Goal: Information Seeking & Learning: Learn about a topic

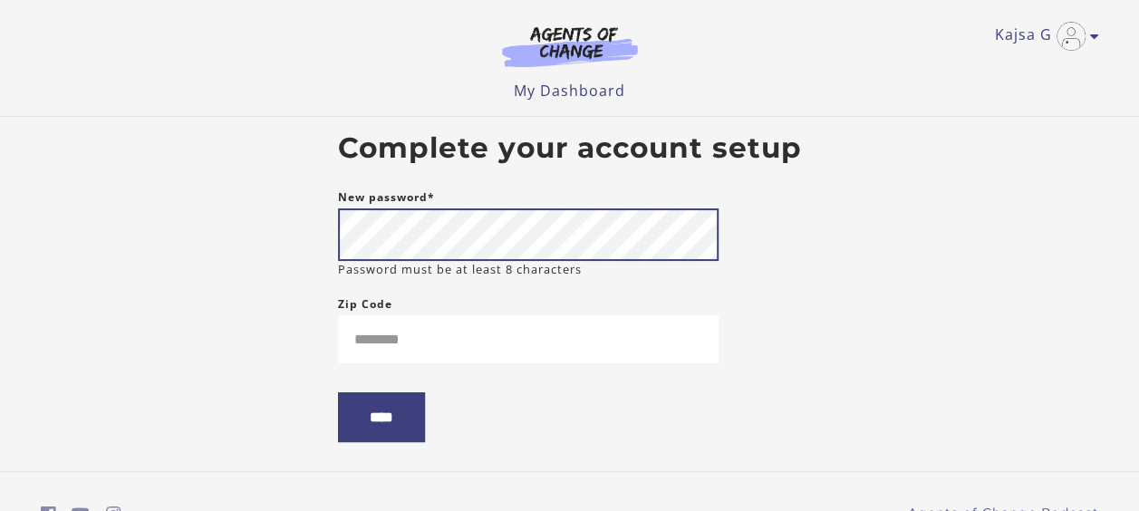
click at [338, 392] on input "****" at bounding box center [381, 417] width 87 height 50
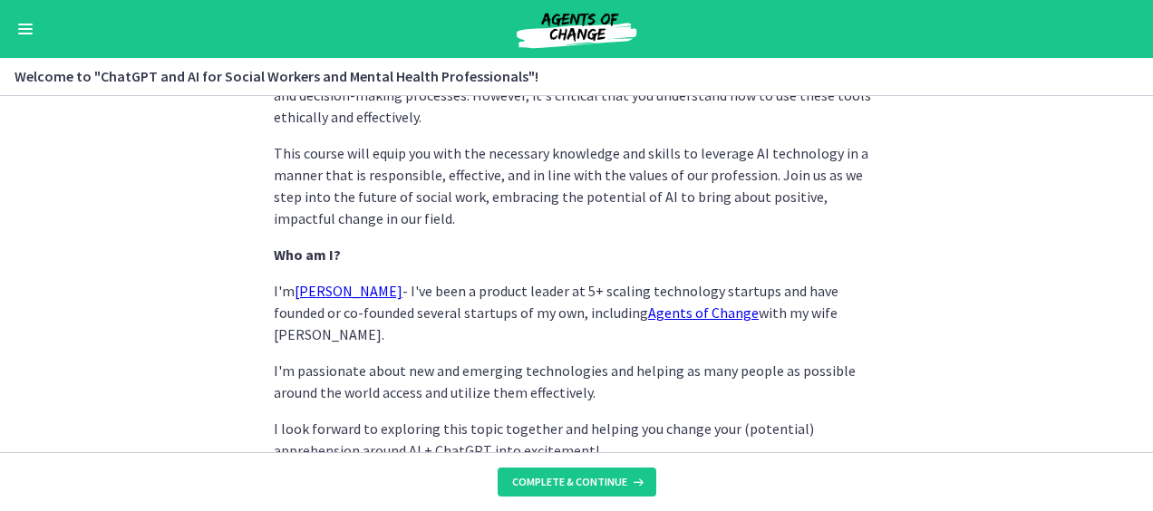
scroll to position [1028, 0]
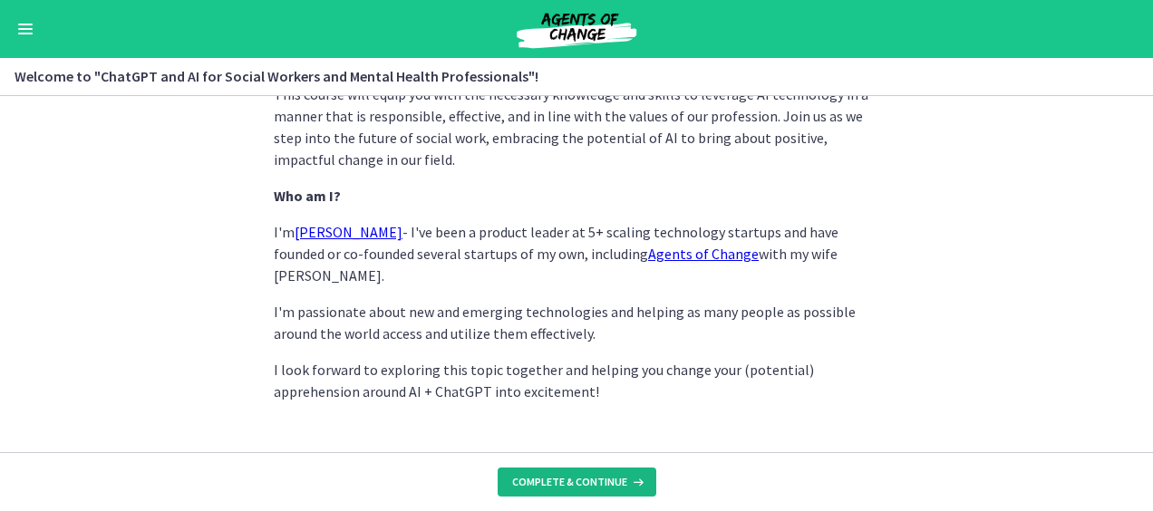
click at [564, 489] on button "Complete & continue" at bounding box center [577, 482] width 159 height 29
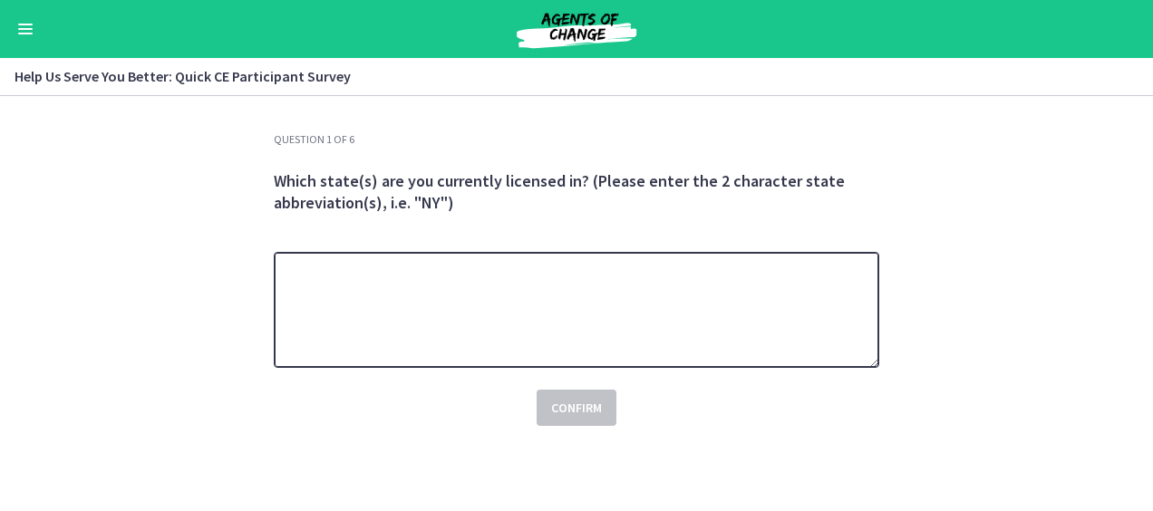
click at [410, 320] on textarea at bounding box center [576, 310] width 605 height 116
type textarea "**"
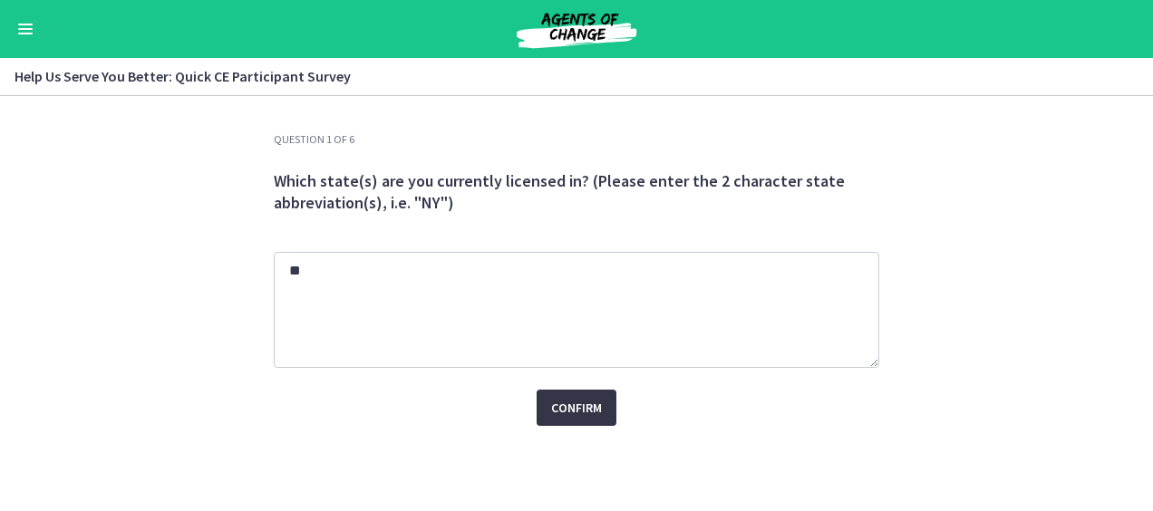
click at [575, 403] on span "Confirm" at bounding box center [576, 408] width 51 height 22
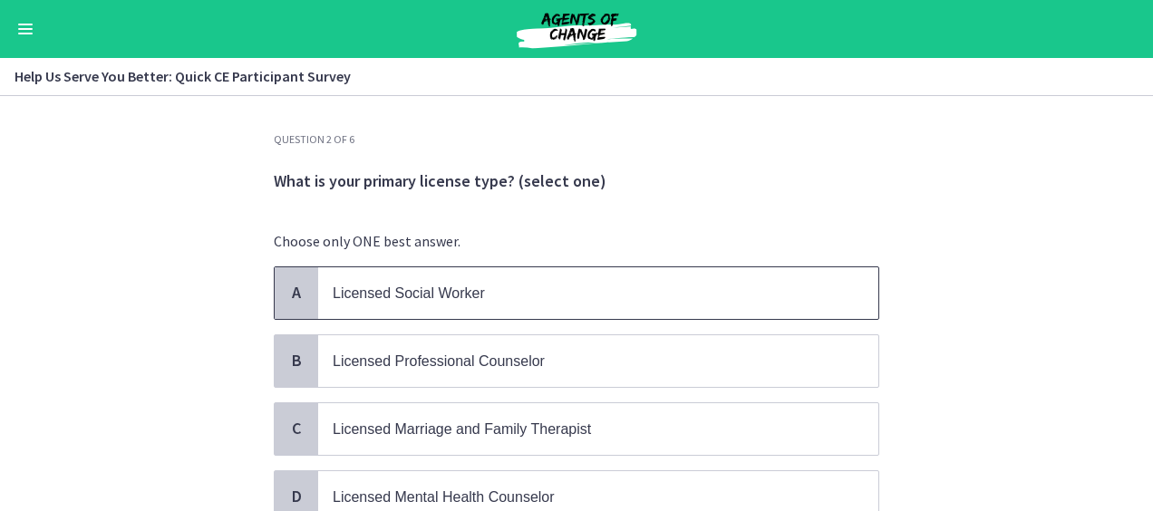
click at [483, 281] on span "Licensed Social Worker" at bounding box center [598, 293] width 560 height 52
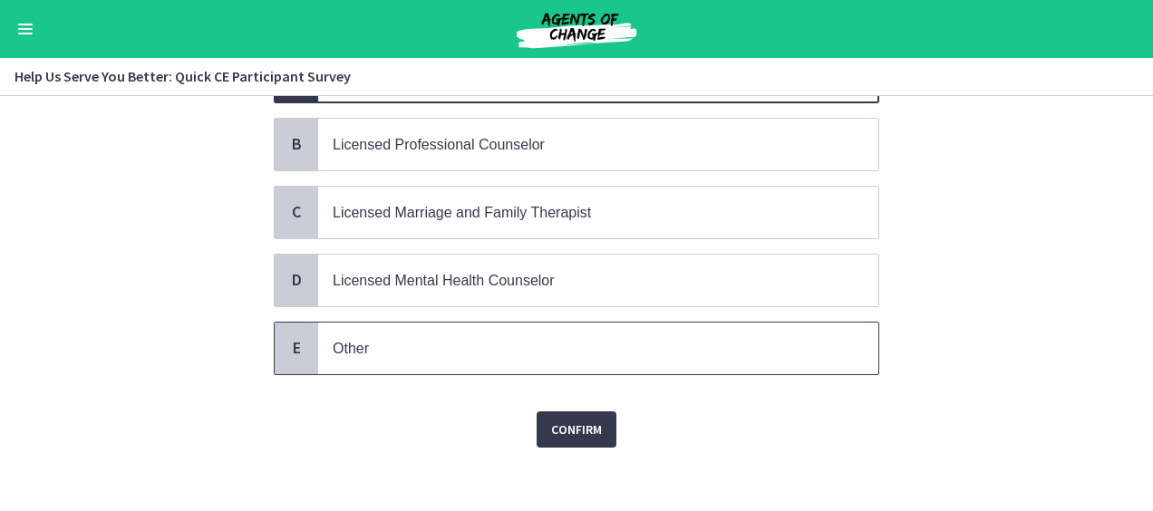
scroll to position [218, 0]
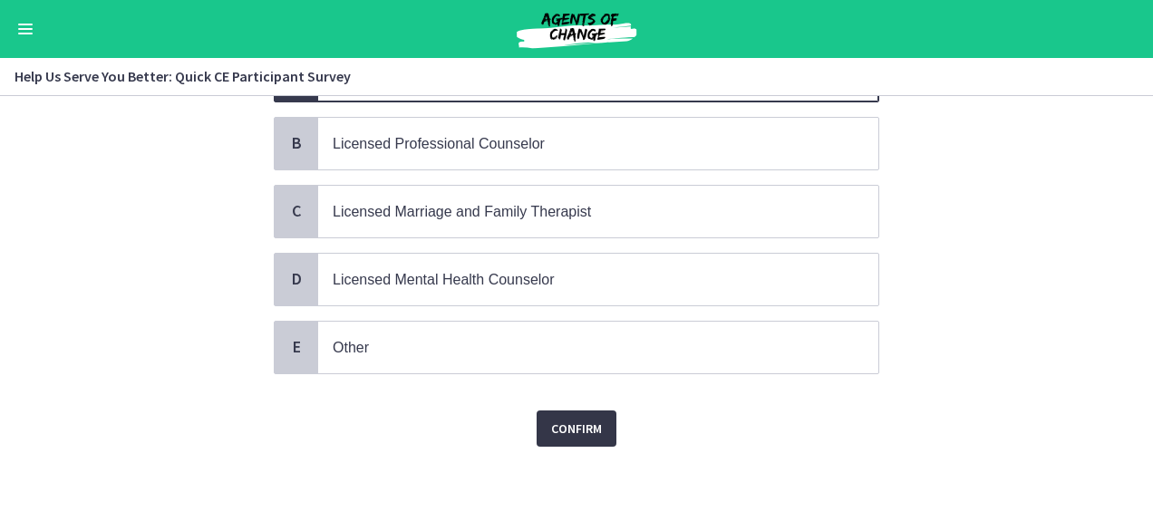
click at [569, 418] on span "Confirm" at bounding box center [576, 429] width 51 height 22
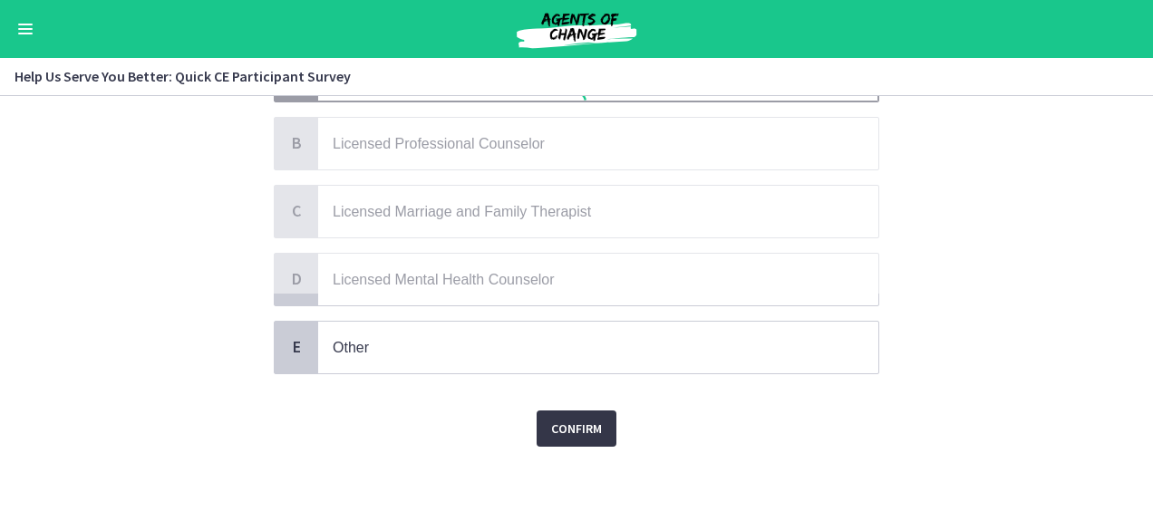
scroll to position [0, 0]
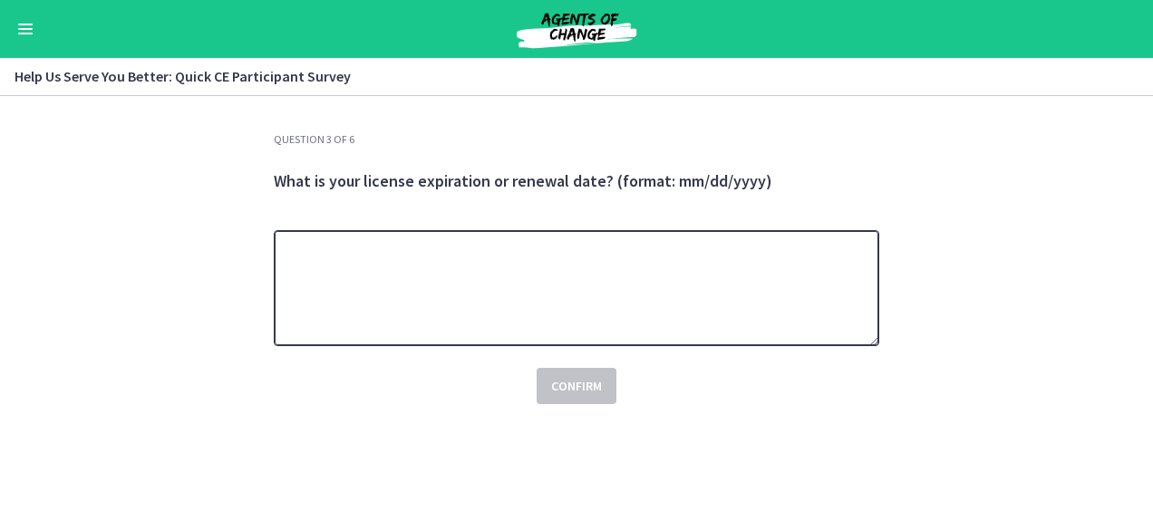
click at [319, 246] on textarea at bounding box center [576, 288] width 605 height 116
type textarea "**********"
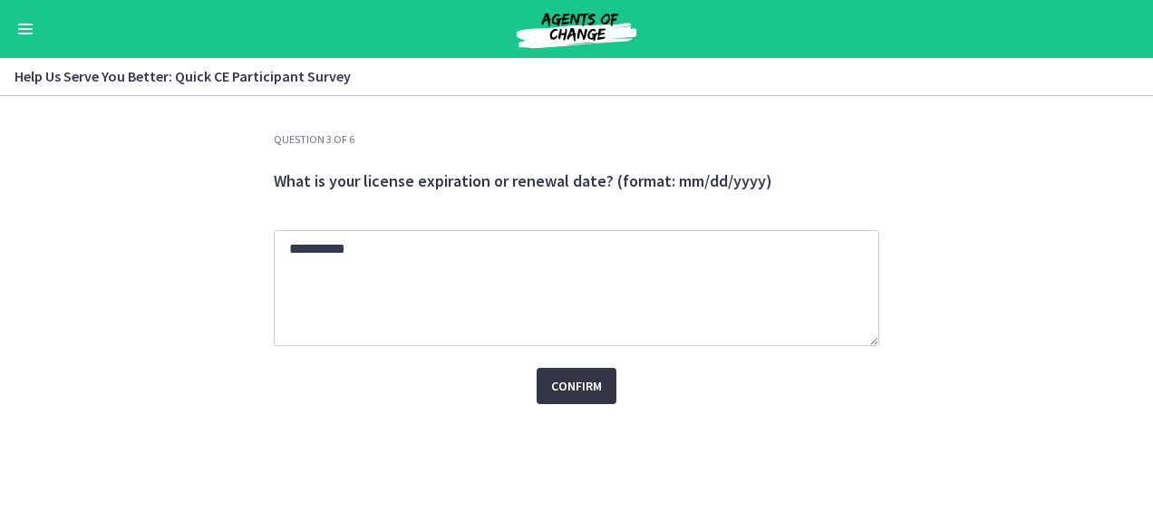
click at [573, 390] on span "Confirm" at bounding box center [576, 386] width 51 height 22
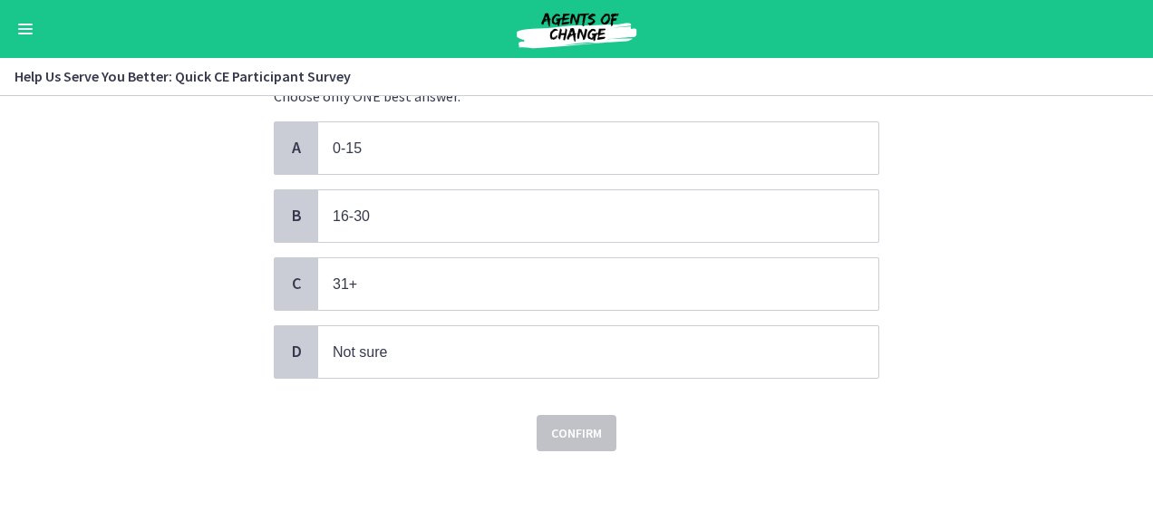
scroll to position [148, 0]
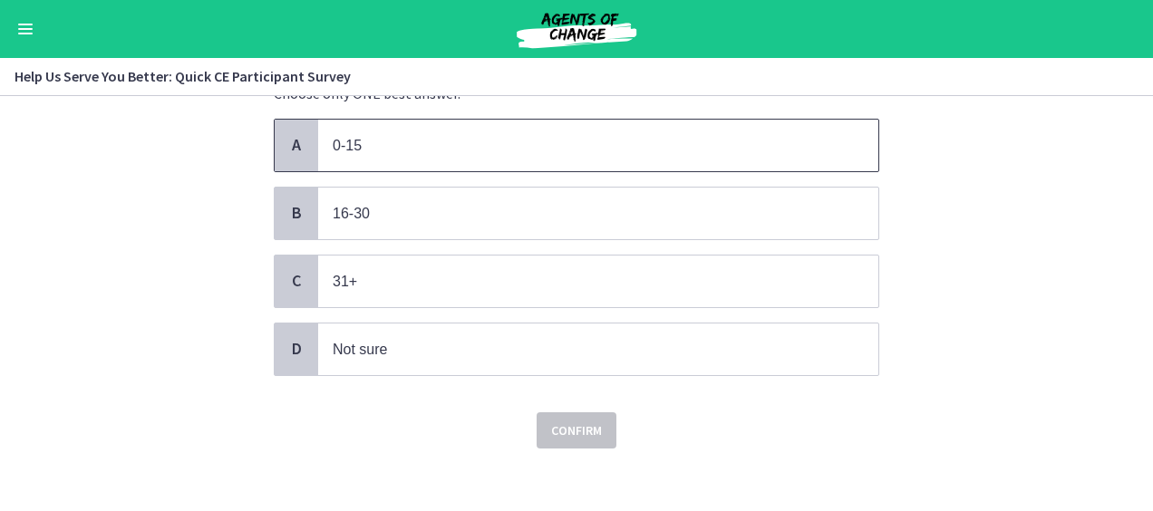
click at [337, 138] on span "0-15" at bounding box center [347, 145] width 29 height 15
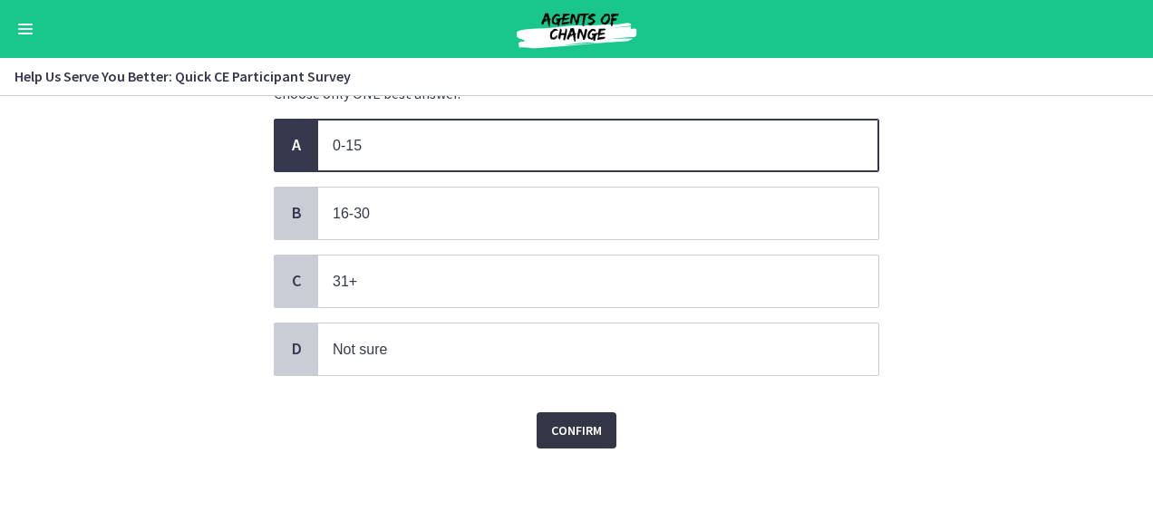
click at [569, 421] on span "Confirm" at bounding box center [576, 431] width 51 height 22
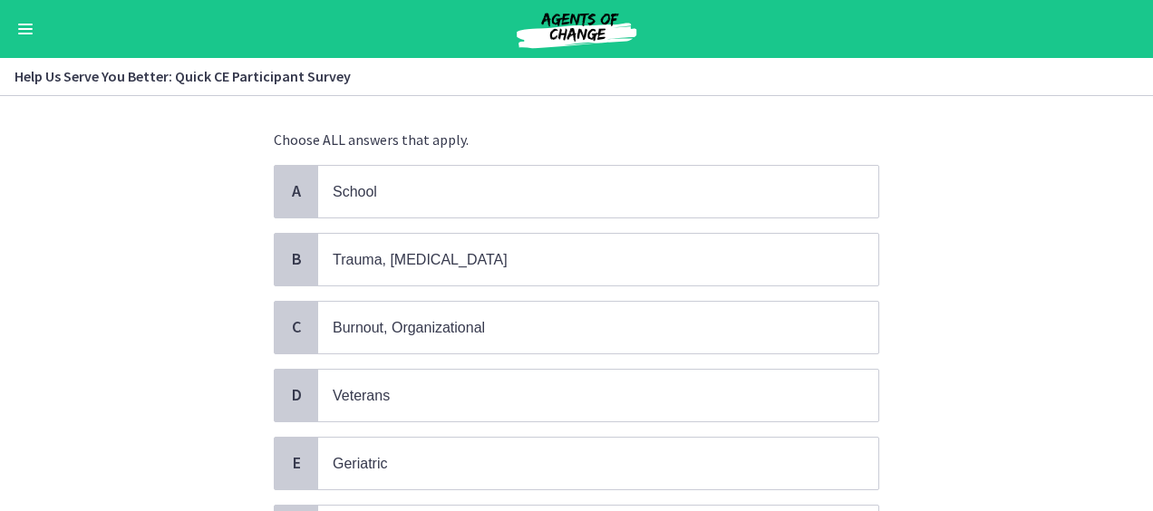
scroll to position [120, 0]
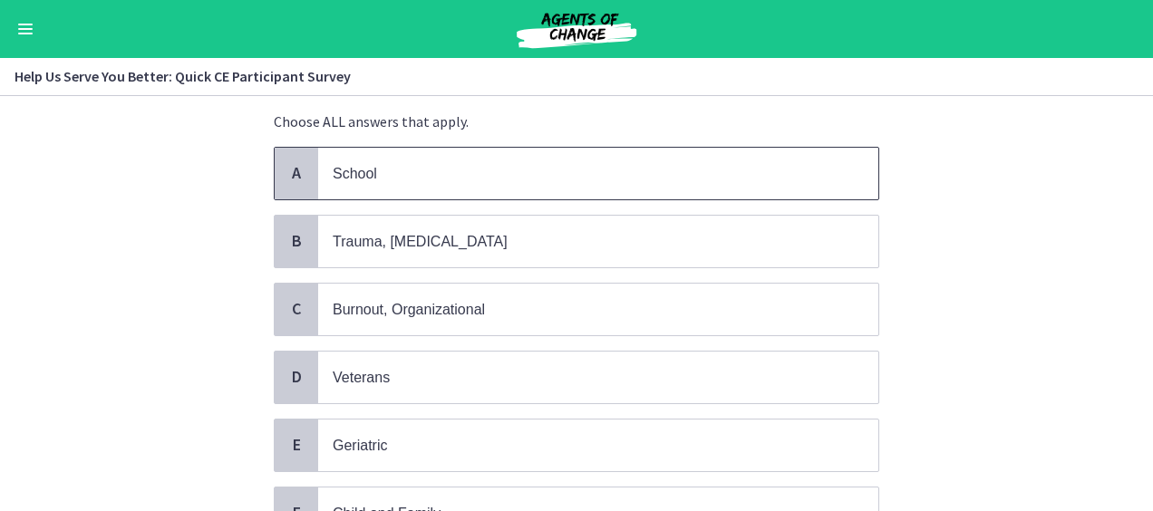
click at [359, 176] on span "School" at bounding box center [355, 173] width 44 height 15
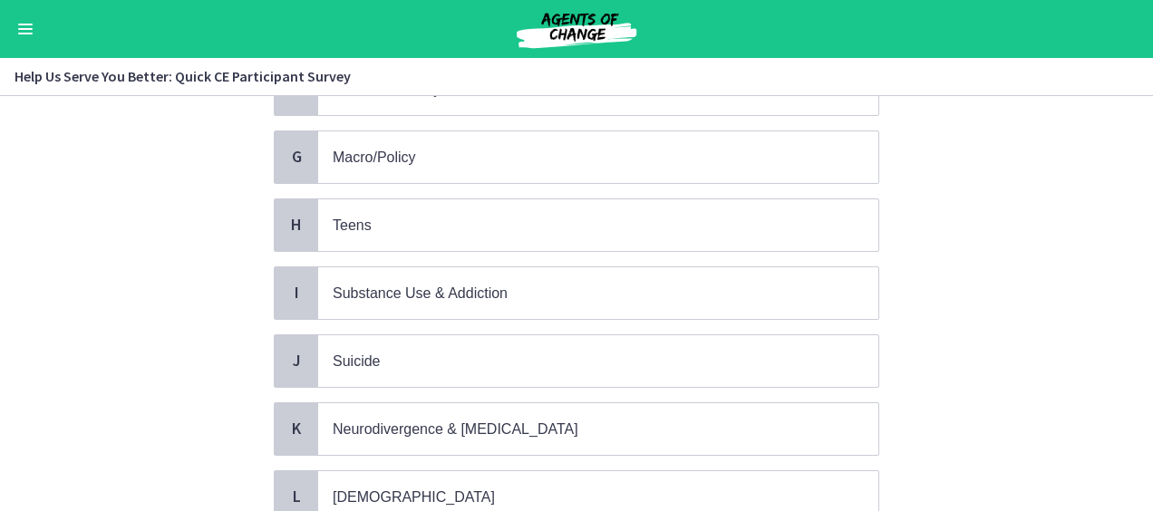
scroll to position [883, 0]
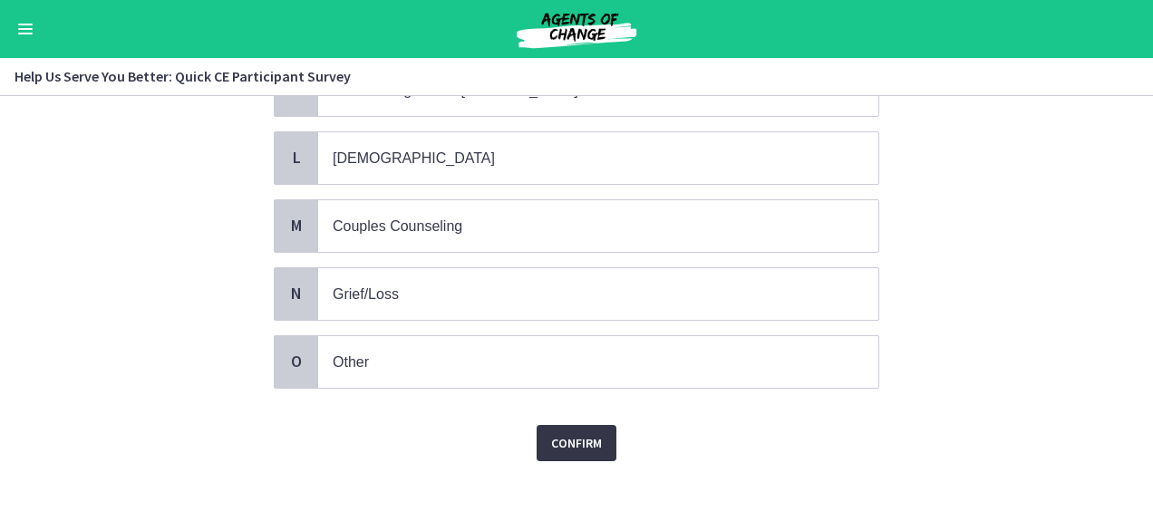
click at [572, 432] on span "Confirm" at bounding box center [576, 443] width 51 height 22
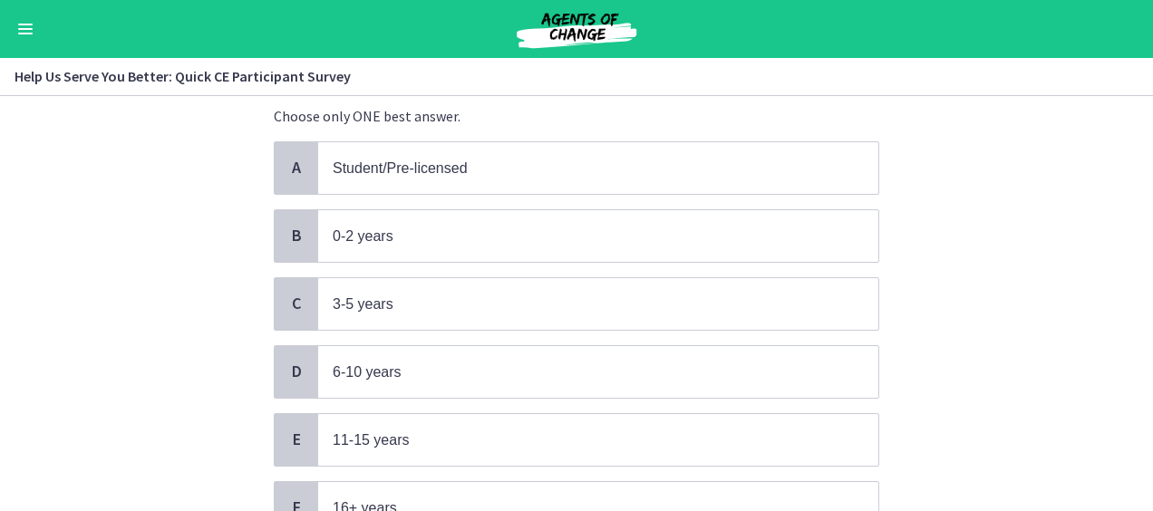
scroll to position [127, 0]
click at [376, 364] on span "6-10 years" at bounding box center [367, 370] width 69 height 15
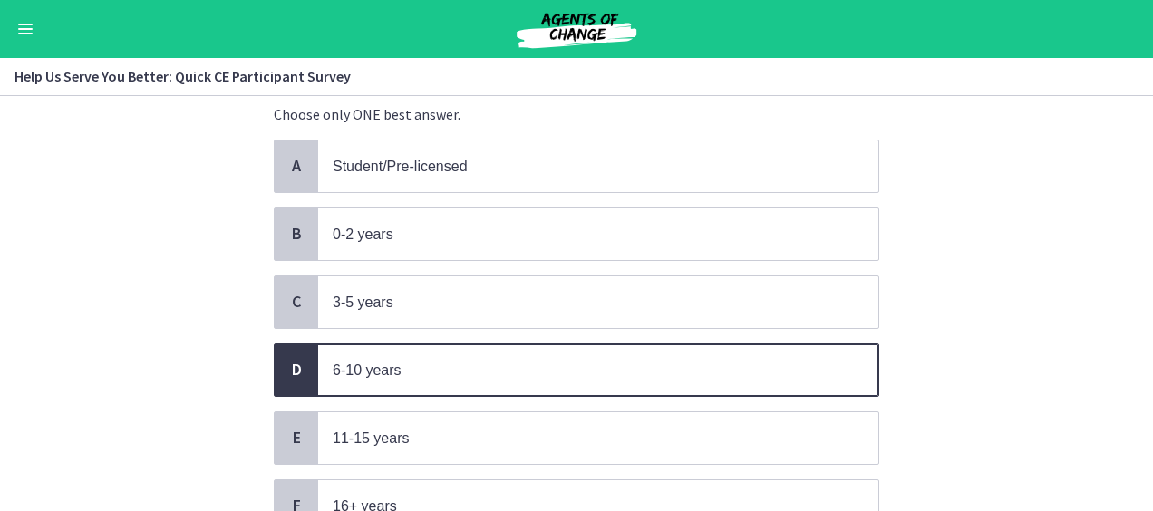
scroll to position [285, 0]
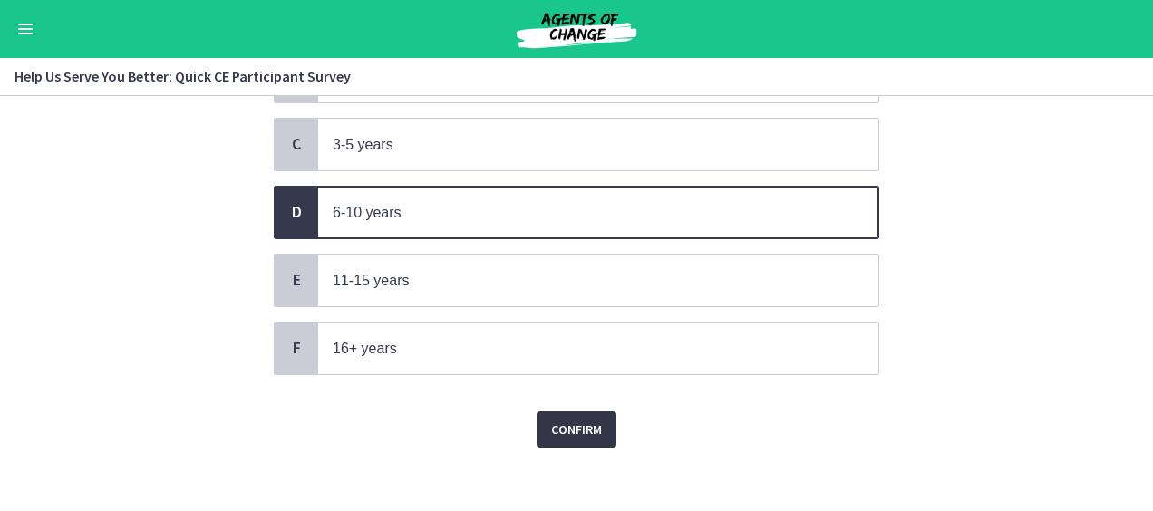
click at [589, 419] on span "Confirm" at bounding box center [576, 430] width 51 height 22
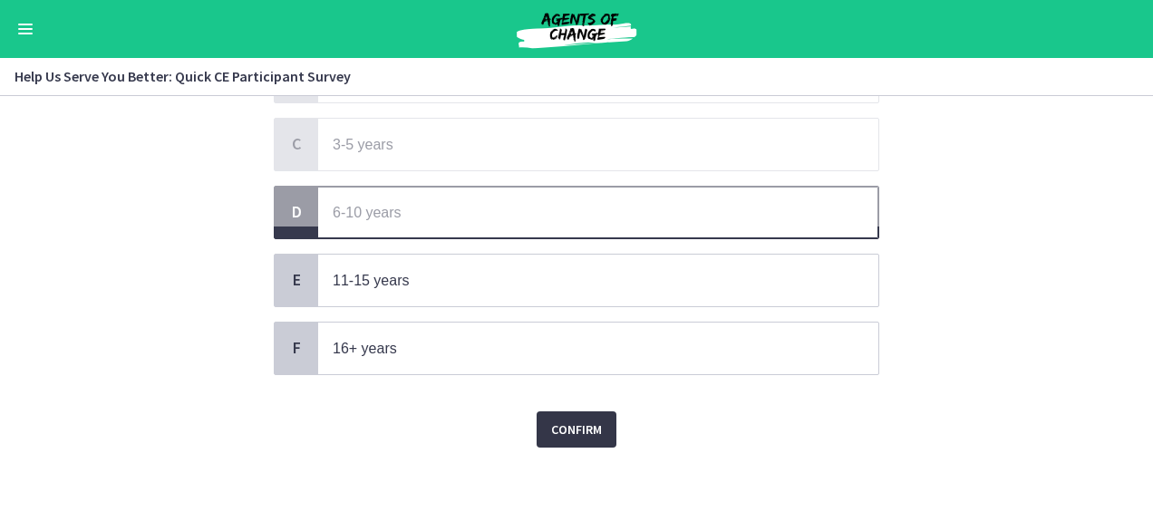
scroll to position [0, 0]
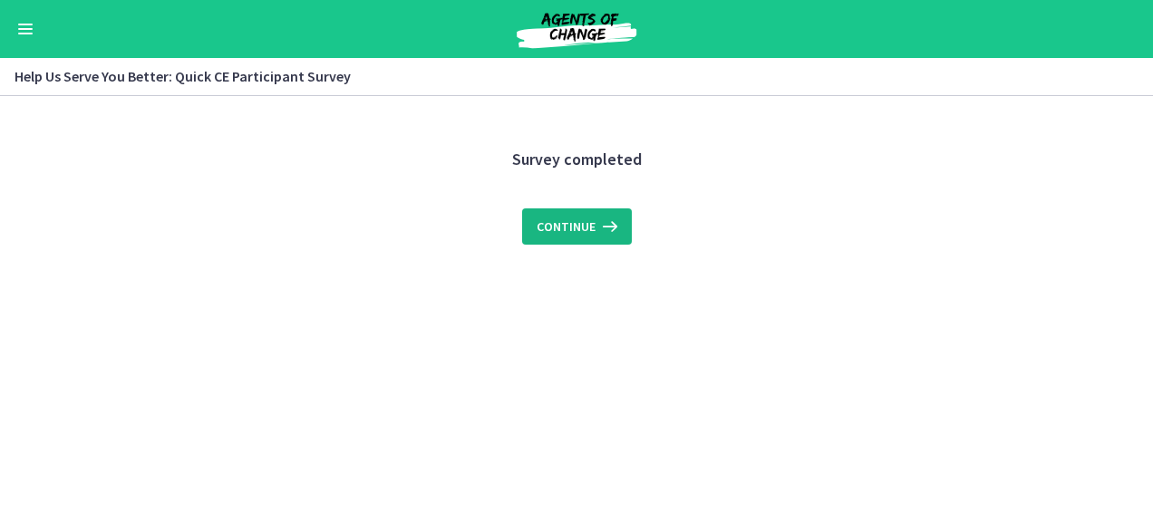
click at [586, 222] on span "Continue" at bounding box center [566, 227] width 59 height 22
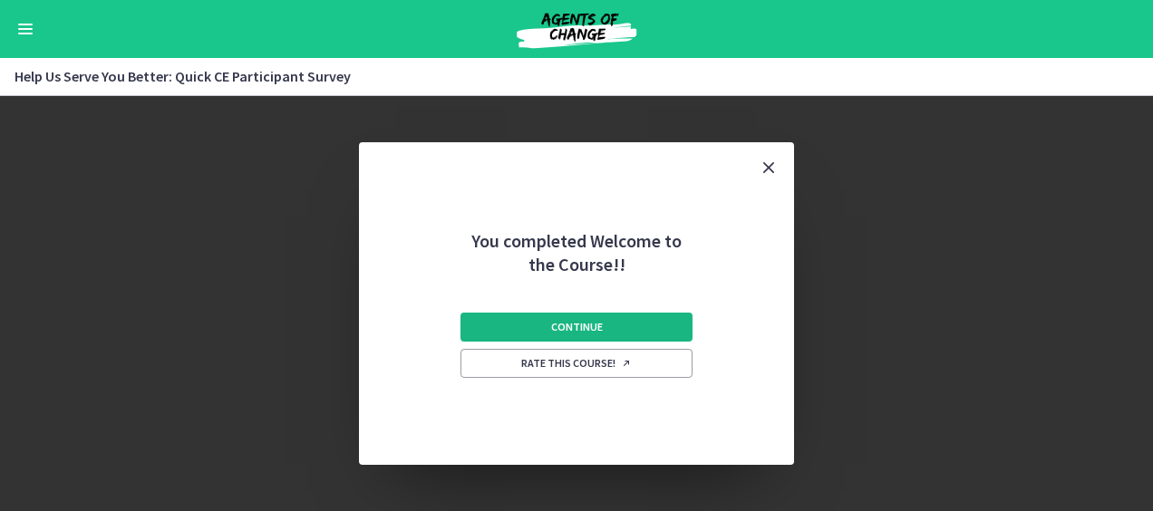
click at [574, 327] on span "Continue" at bounding box center [577, 327] width 52 height 15
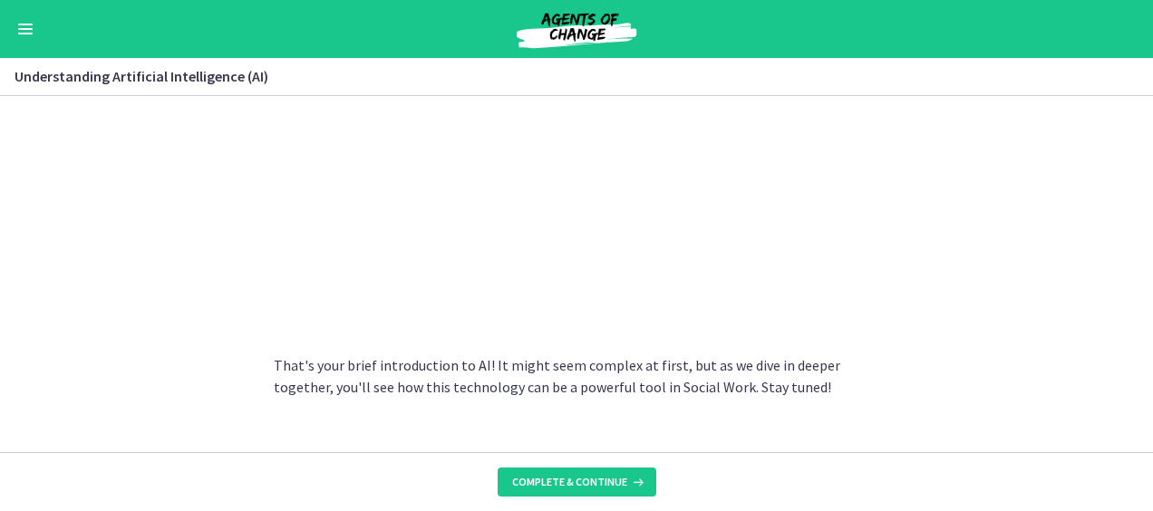
scroll to position [946, 0]
click at [566, 486] on span "Complete & continue" at bounding box center [569, 482] width 115 height 15
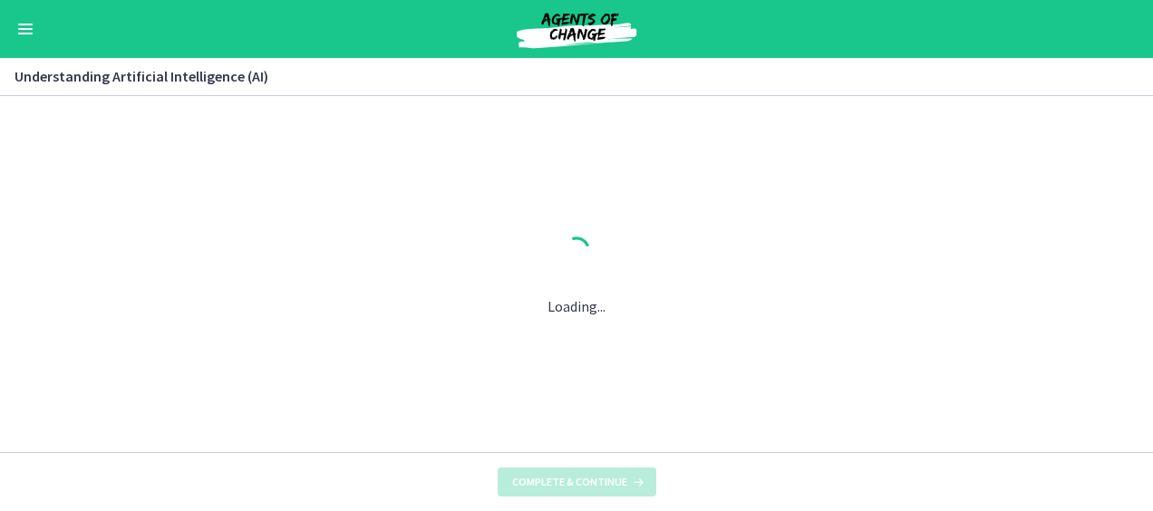
scroll to position [0, 0]
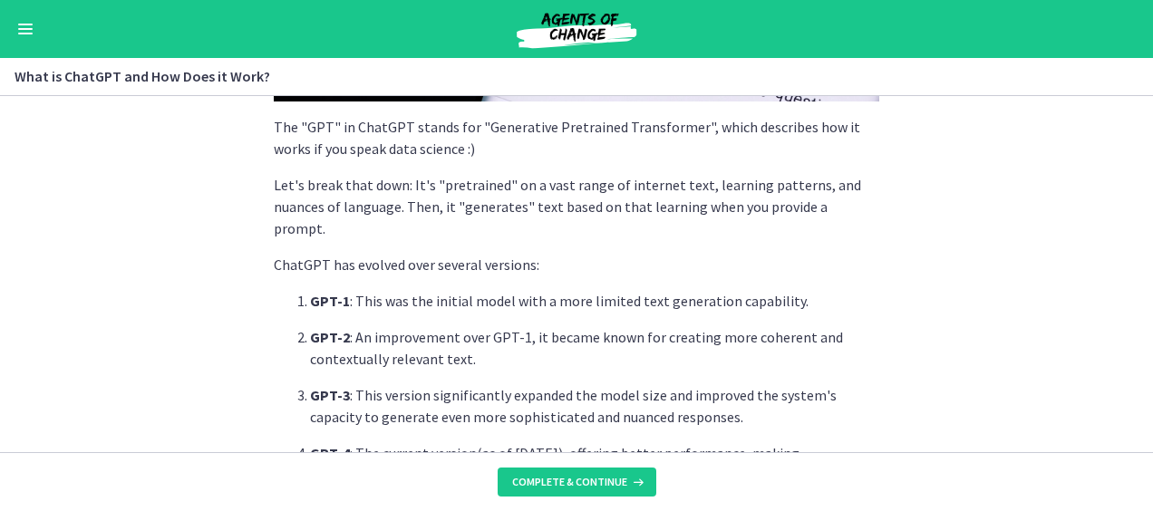
scroll to position [948, 0]
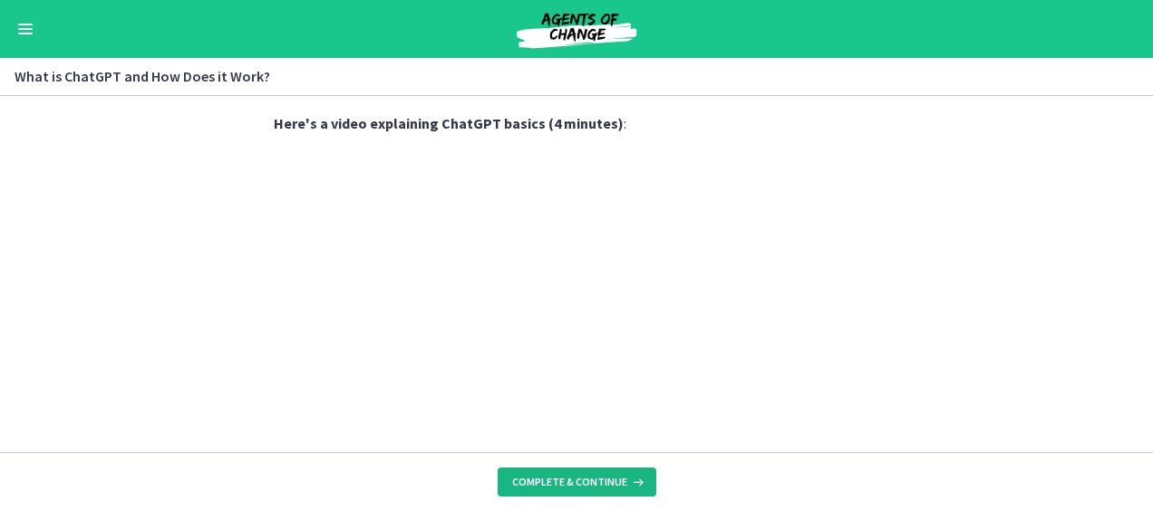
click at [580, 477] on span "Complete & continue" at bounding box center [569, 482] width 115 height 15
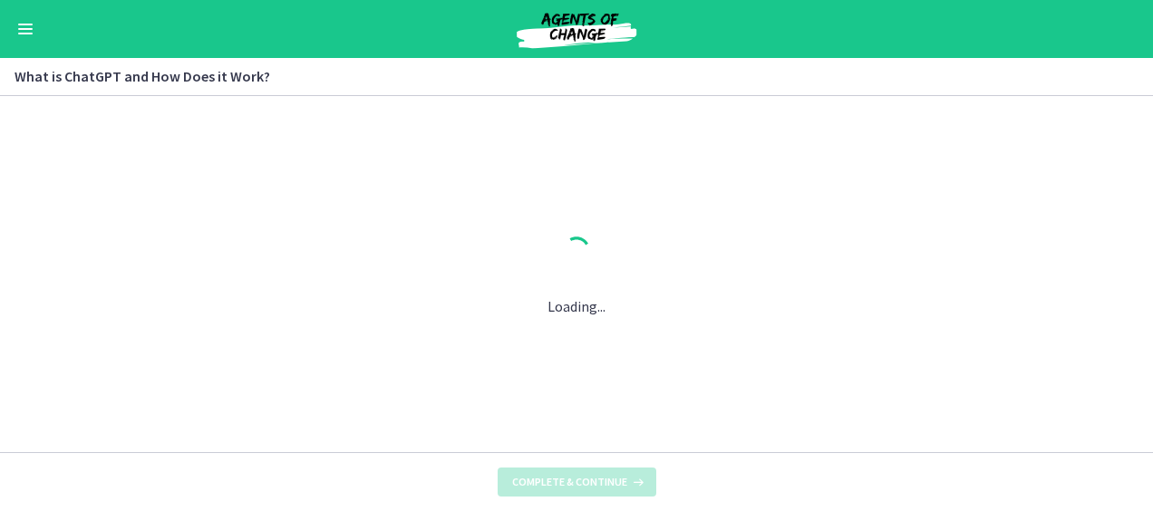
scroll to position [0, 0]
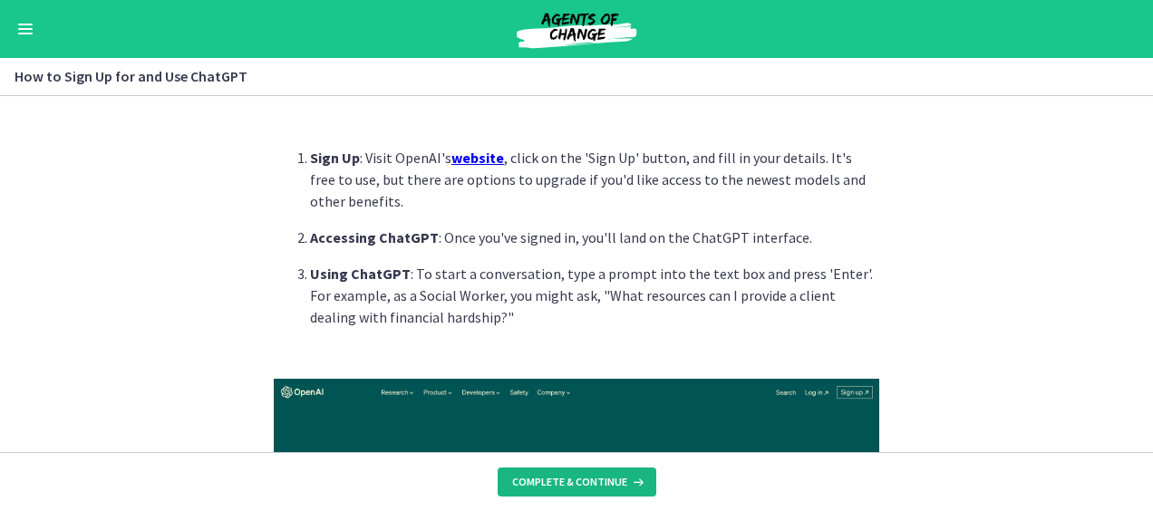
click at [580, 477] on span "Complete & continue" at bounding box center [569, 482] width 115 height 15
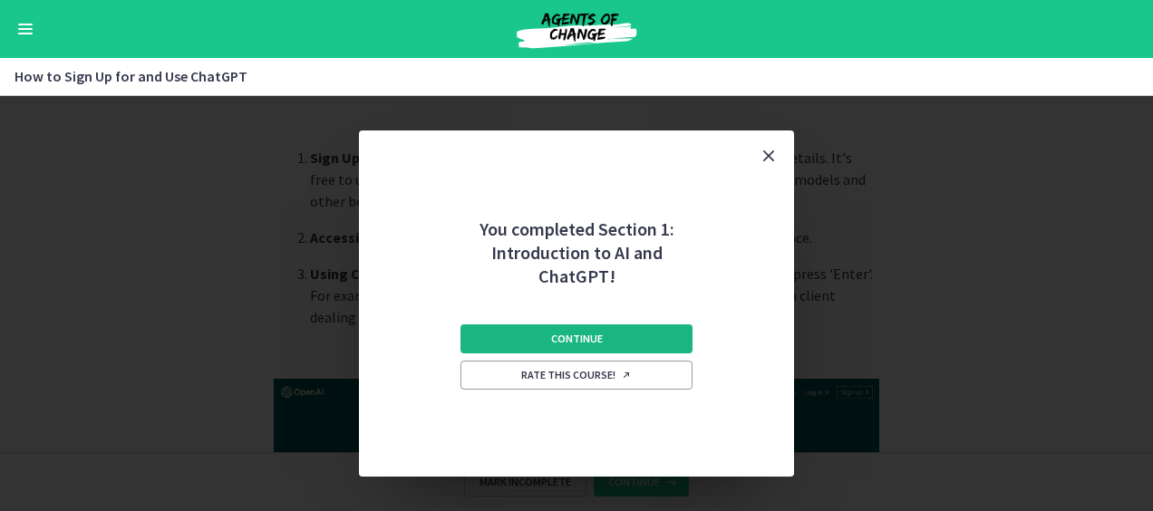
click at [571, 337] on span "Continue" at bounding box center [577, 339] width 52 height 15
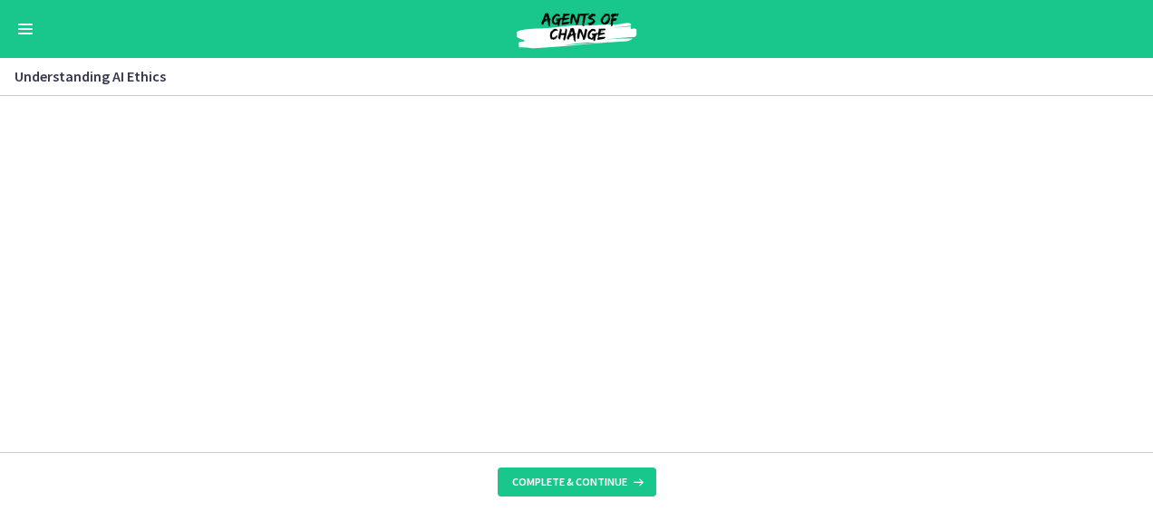
scroll to position [896, 0]
click at [567, 485] on span "Complete & continue" at bounding box center [569, 482] width 115 height 15
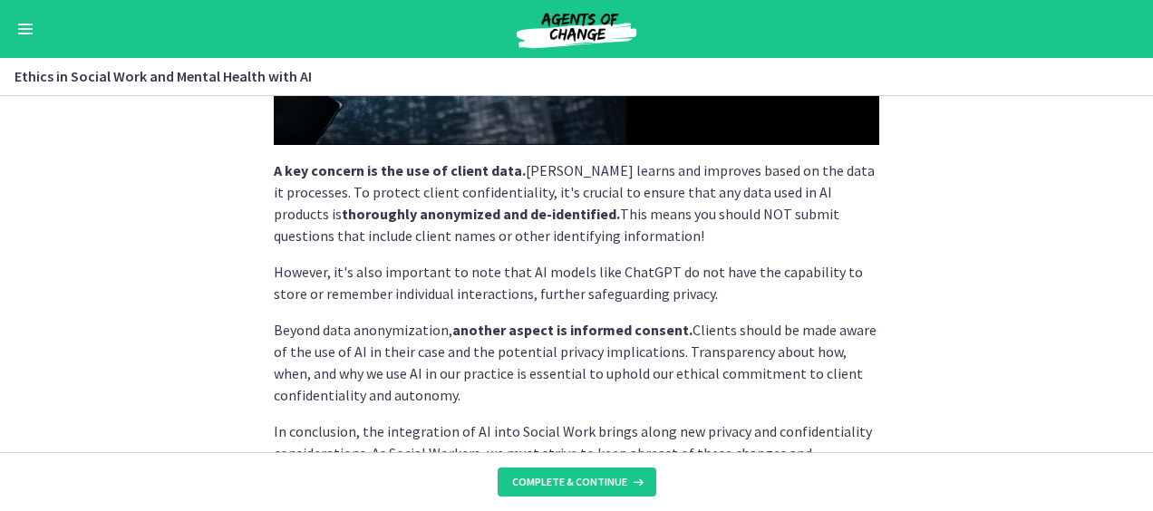
scroll to position [644, 0]
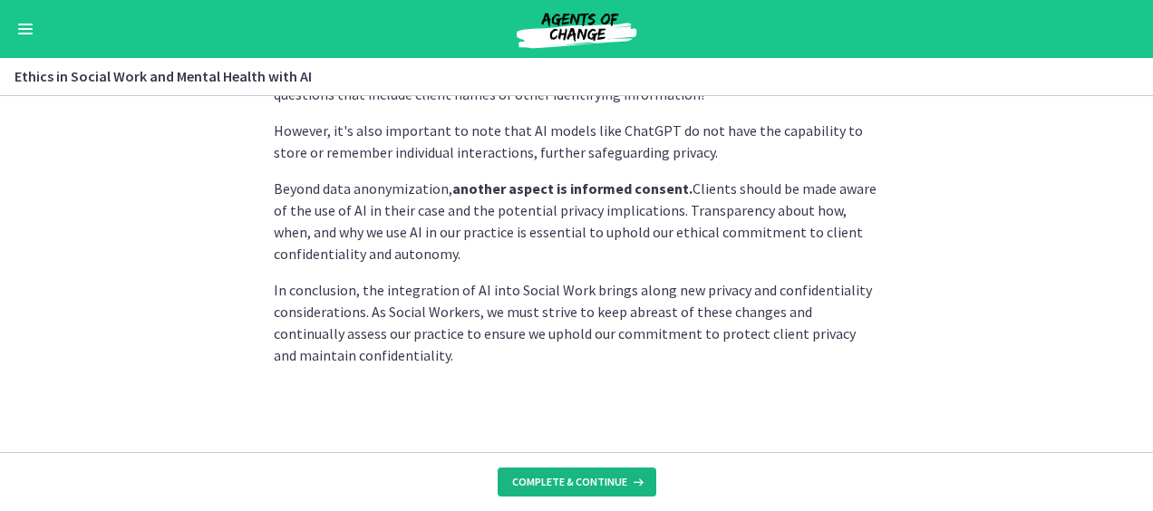
click at [559, 477] on span "Complete & continue" at bounding box center [569, 482] width 115 height 15
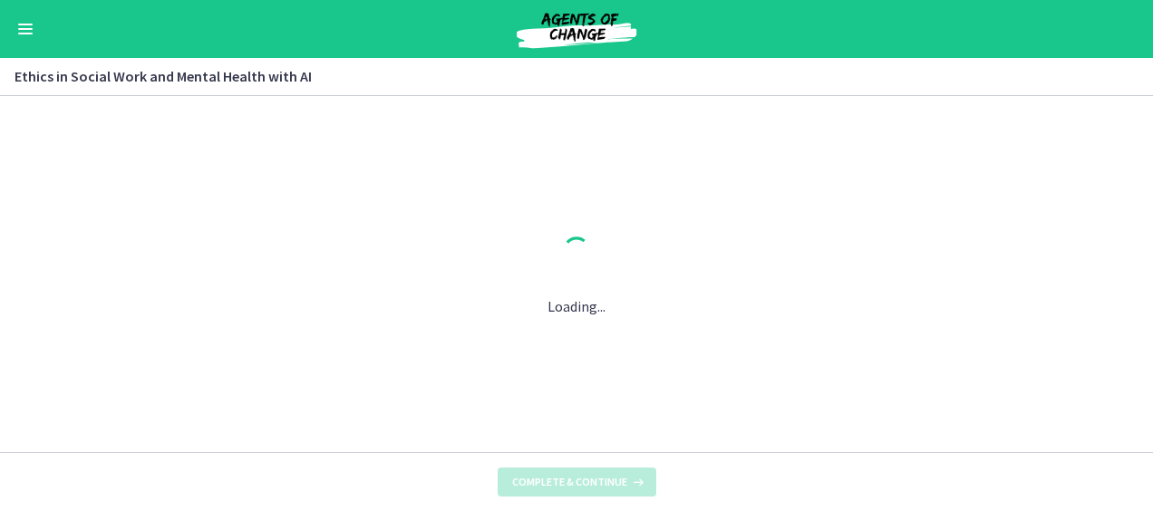
scroll to position [0, 0]
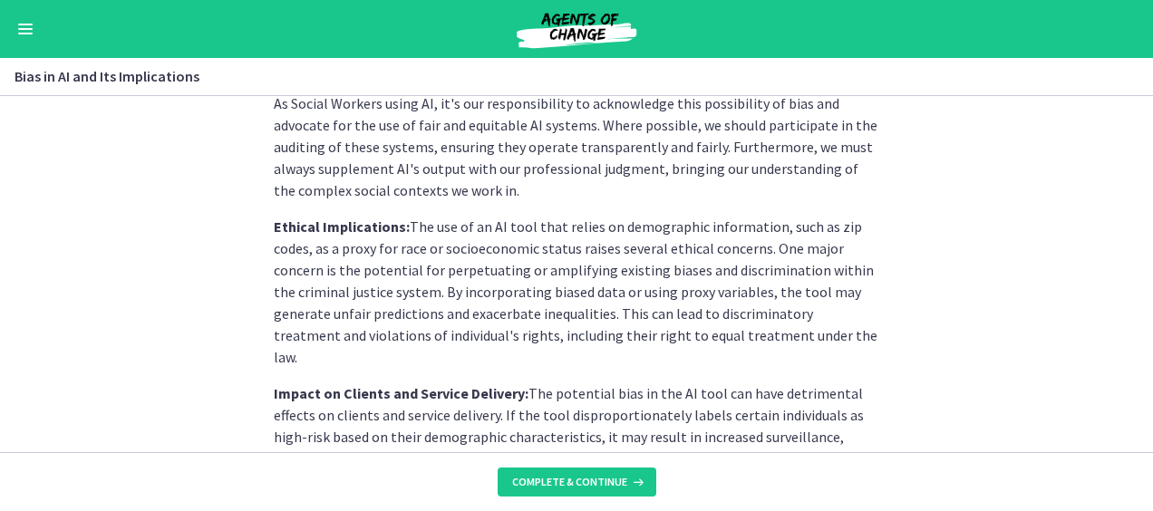
scroll to position [1092, 0]
click at [571, 483] on span "Complete & continue" at bounding box center [569, 482] width 115 height 15
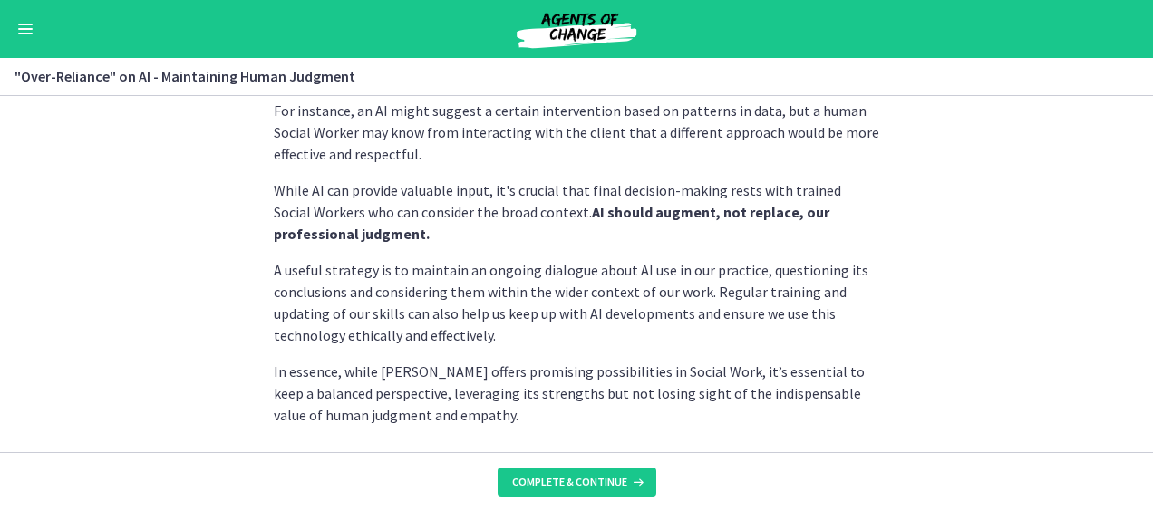
scroll to position [634, 0]
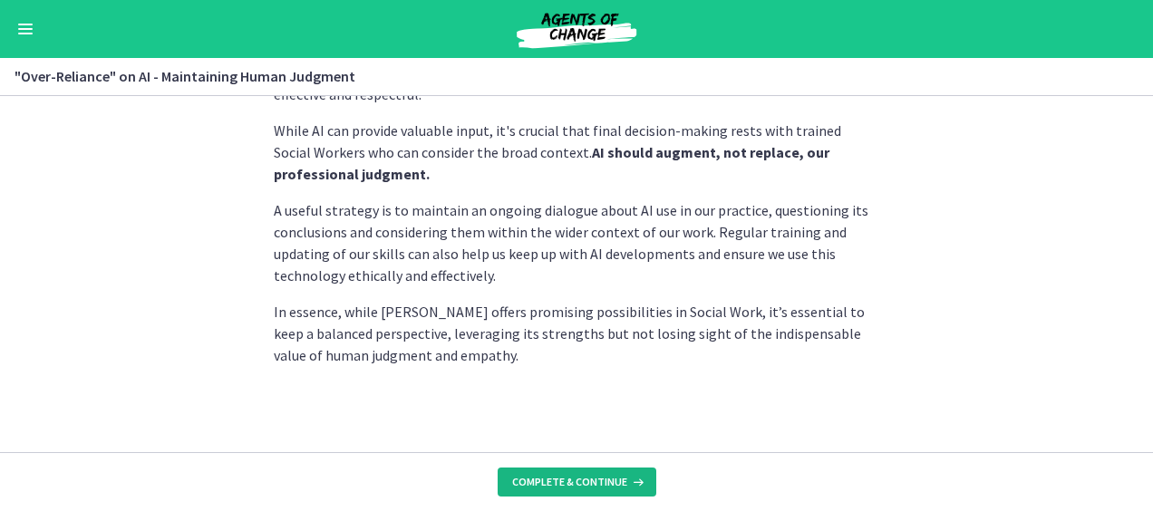
click at [573, 480] on span "Complete & continue" at bounding box center [569, 482] width 115 height 15
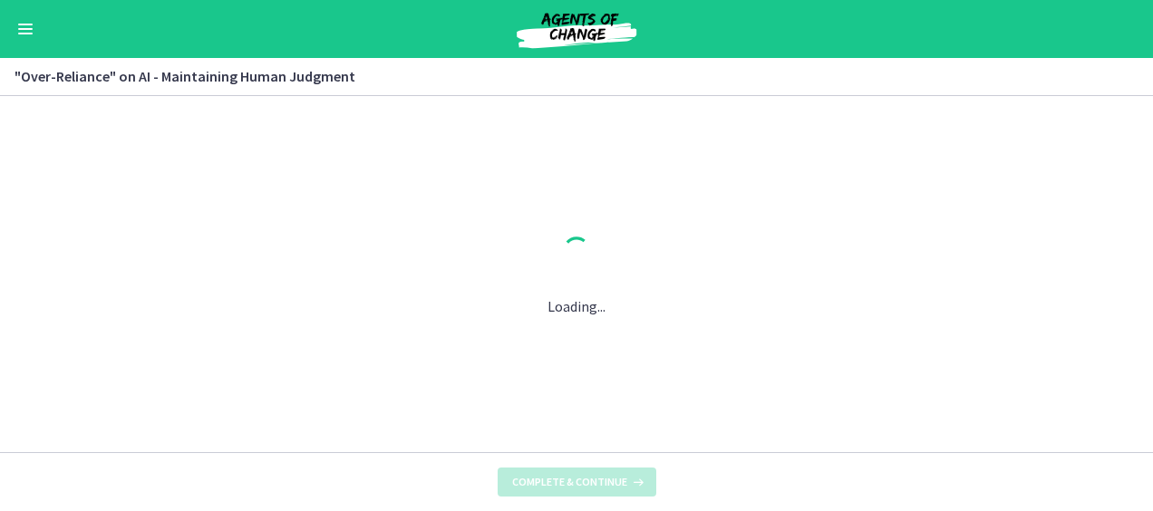
scroll to position [0, 0]
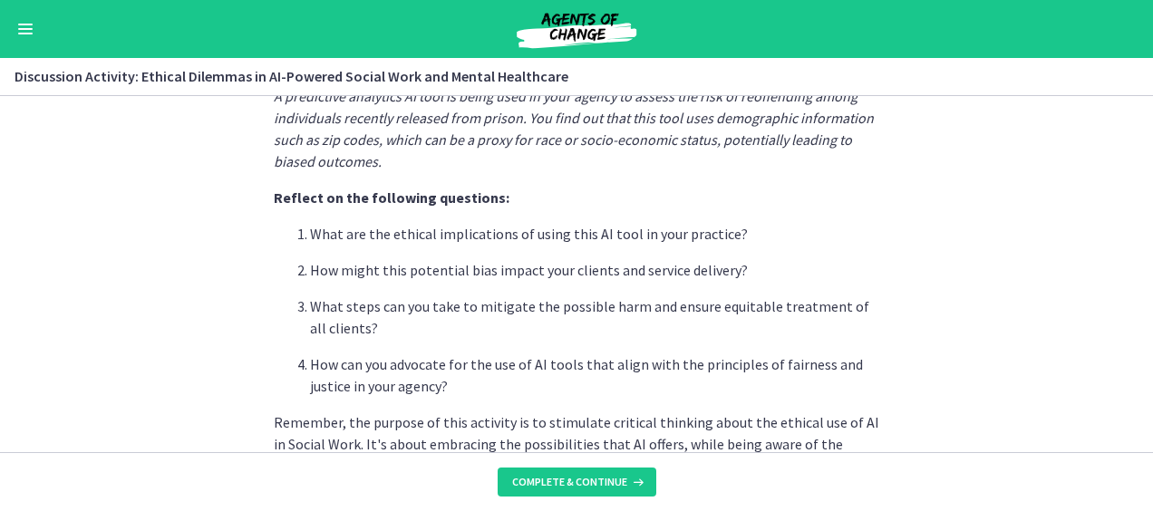
scroll to position [644, 0]
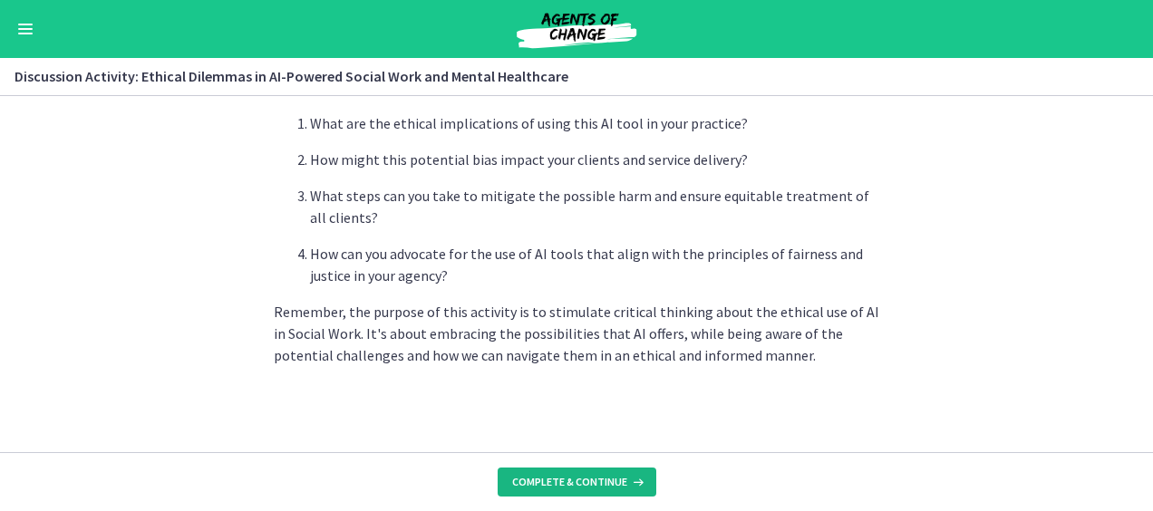
click at [573, 486] on span "Complete & continue" at bounding box center [569, 482] width 115 height 15
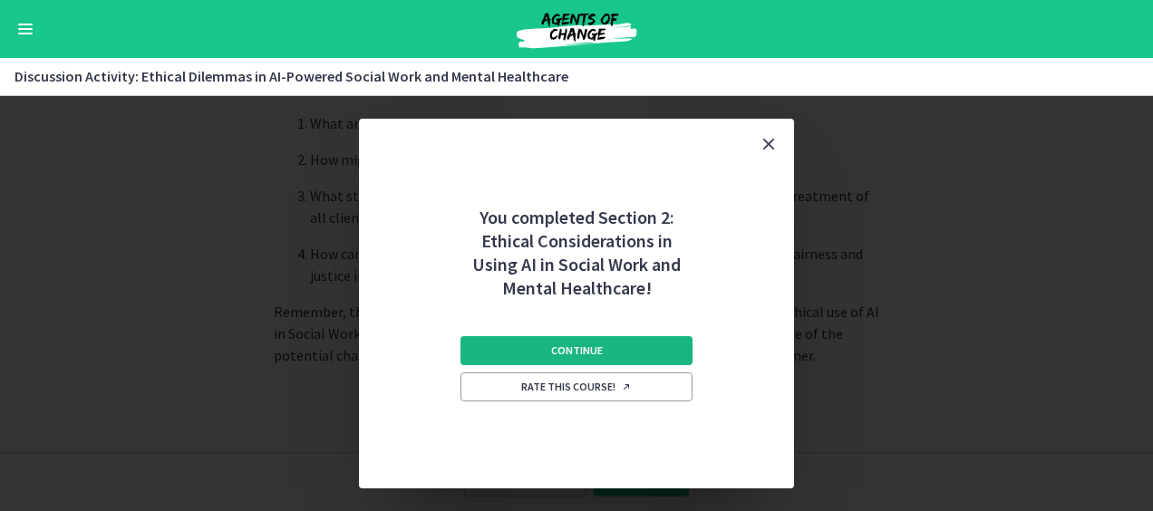
click at [582, 346] on span "Continue" at bounding box center [577, 351] width 52 height 15
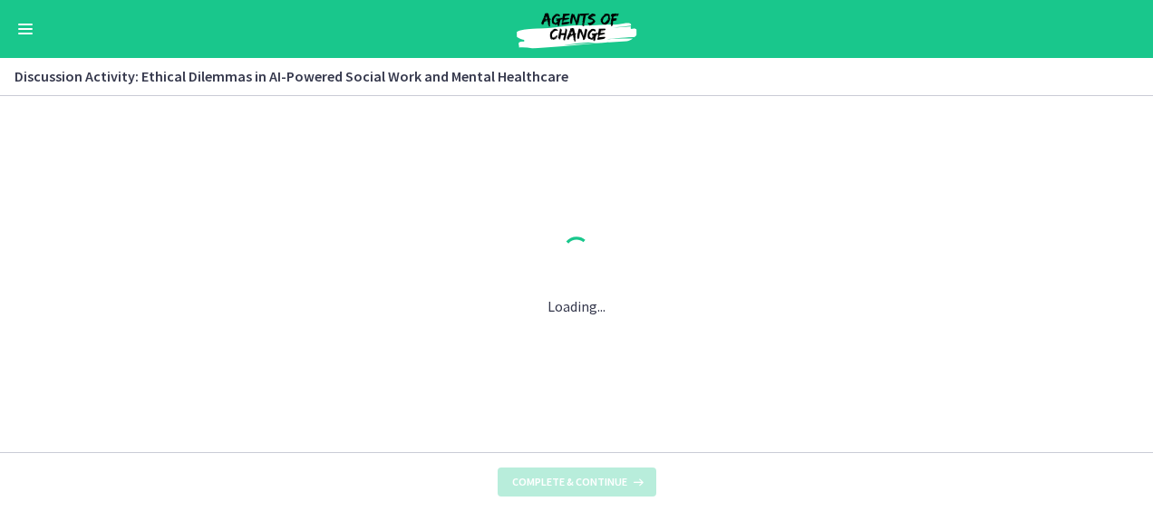
scroll to position [0, 0]
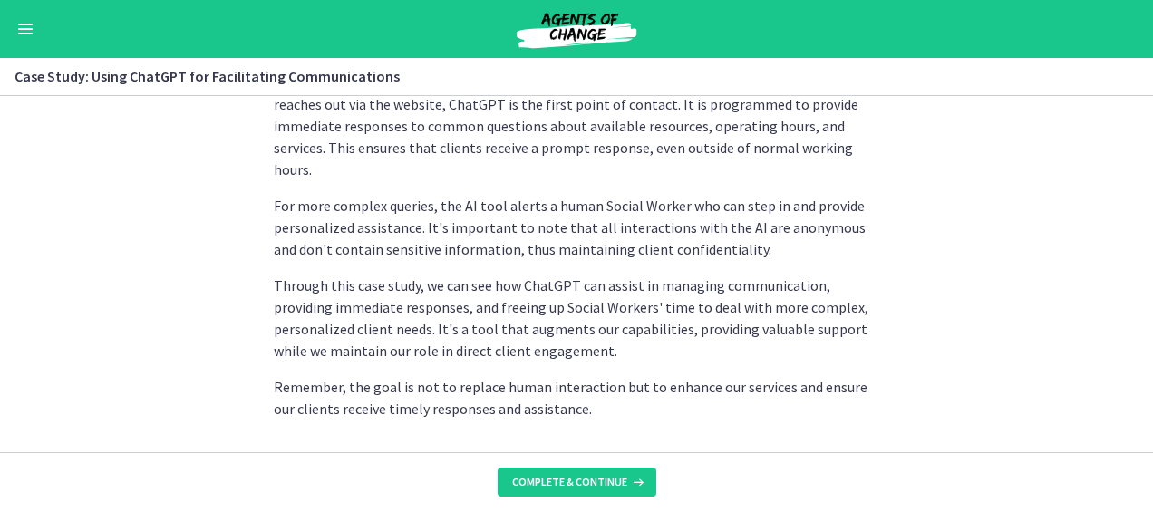
scroll to position [648, 0]
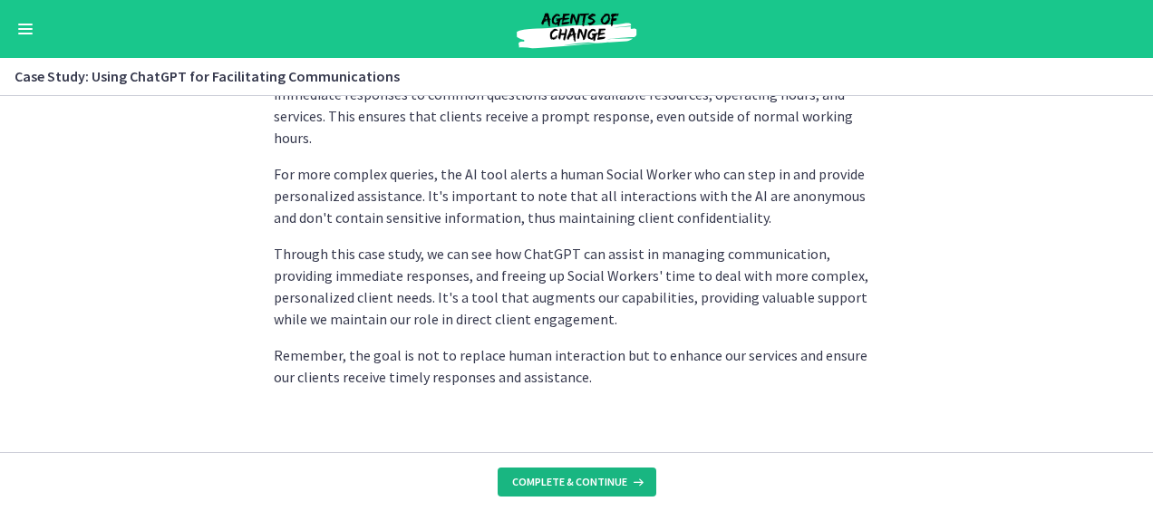
click at [561, 487] on span "Complete & continue" at bounding box center [569, 482] width 115 height 15
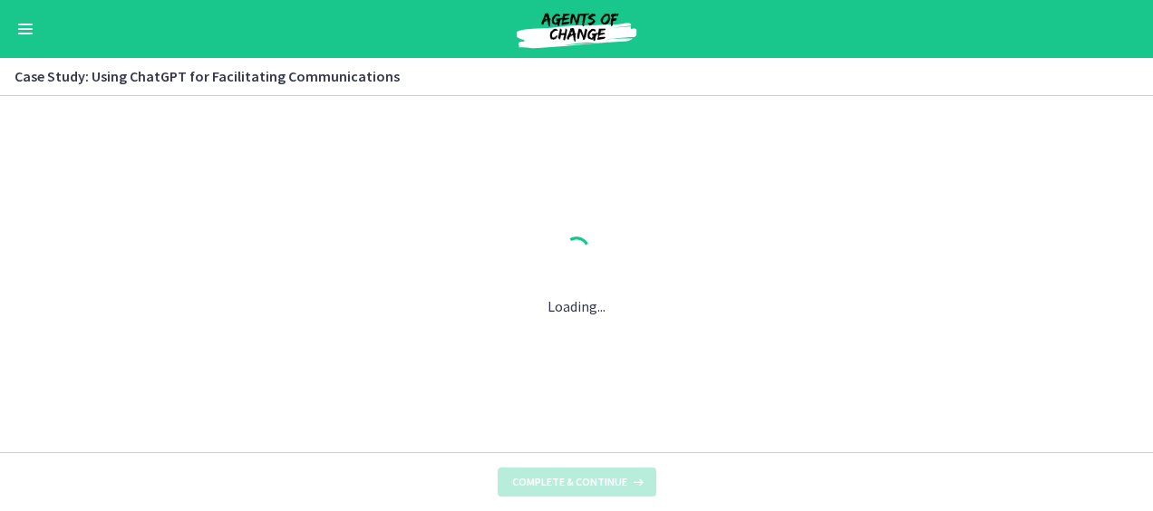
scroll to position [0, 0]
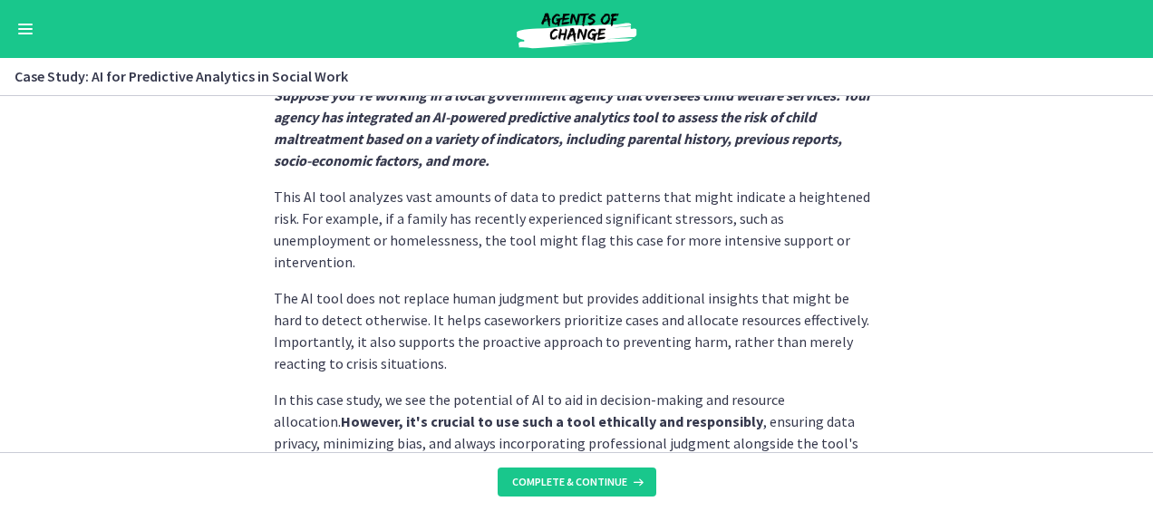
scroll to position [600, 0]
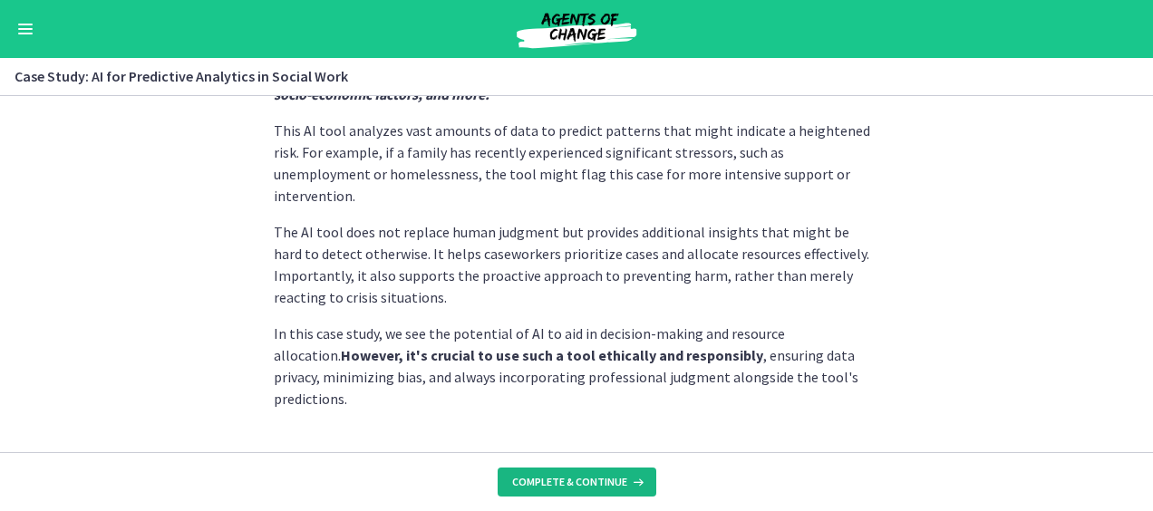
click at [575, 482] on span "Complete & continue" at bounding box center [569, 482] width 115 height 15
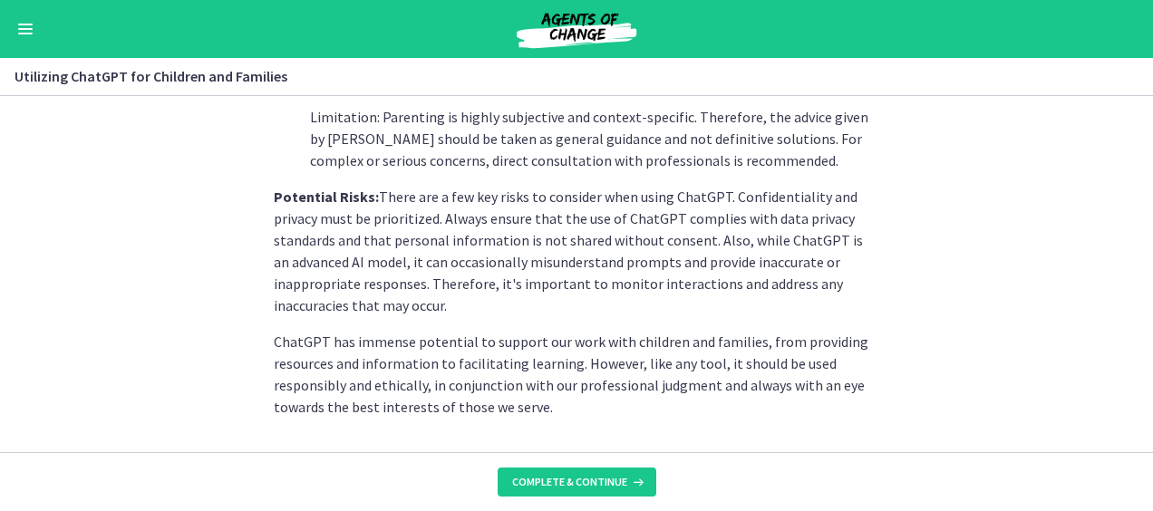
scroll to position [984, 0]
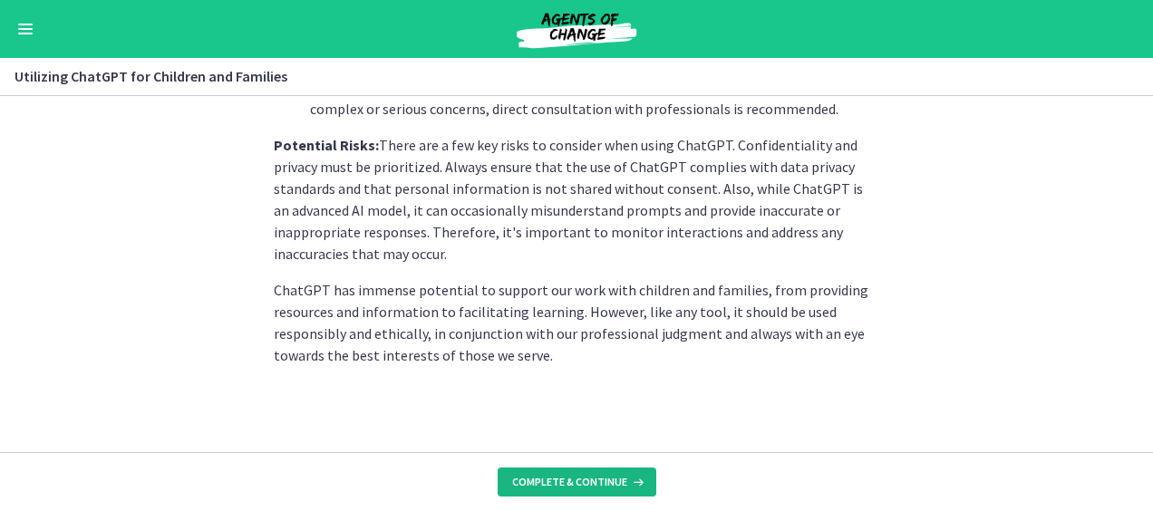
click at [569, 478] on span "Complete & continue" at bounding box center [569, 482] width 115 height 15
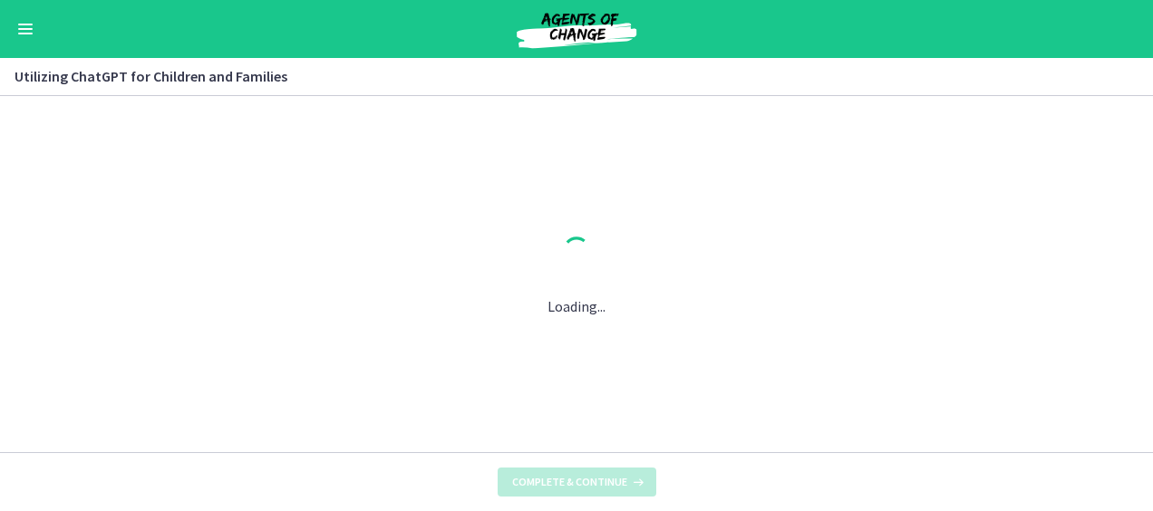
scroll to position [0, 0]
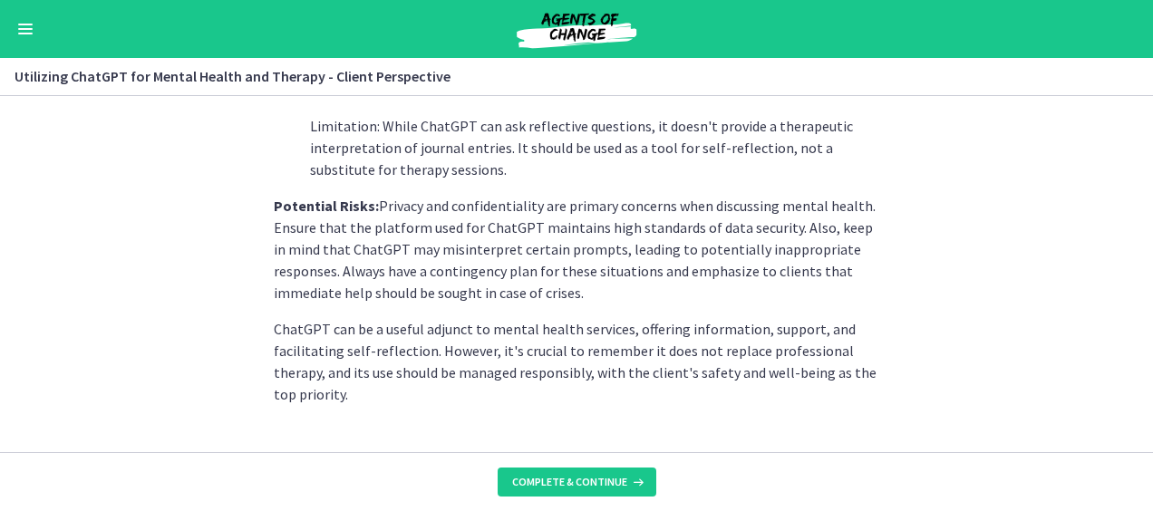
scroll to position [948, 0]
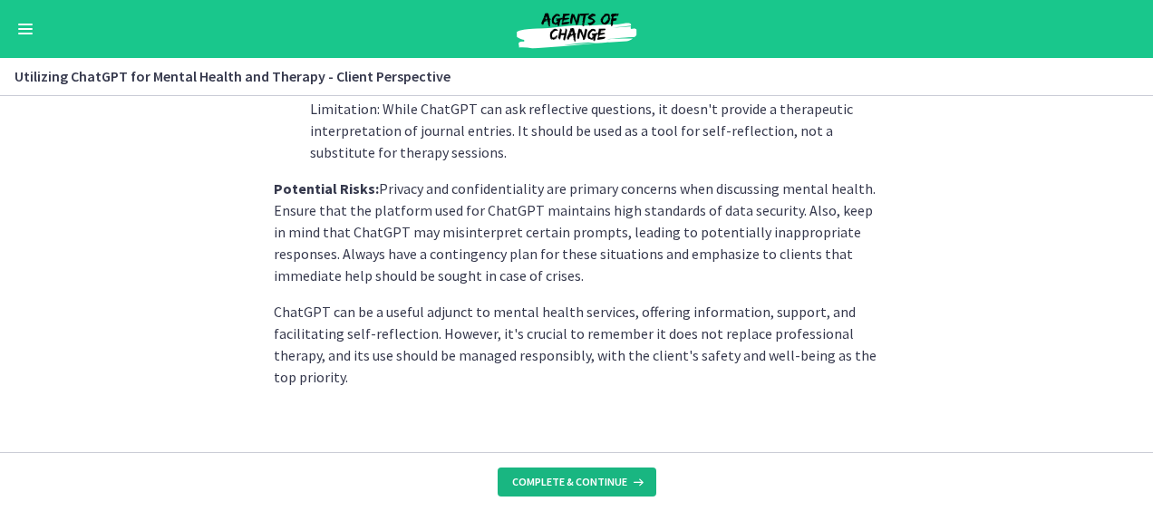
click at [569, 484] on span "Complete & continue" at bounding box center [569, 482] width 115 height 15
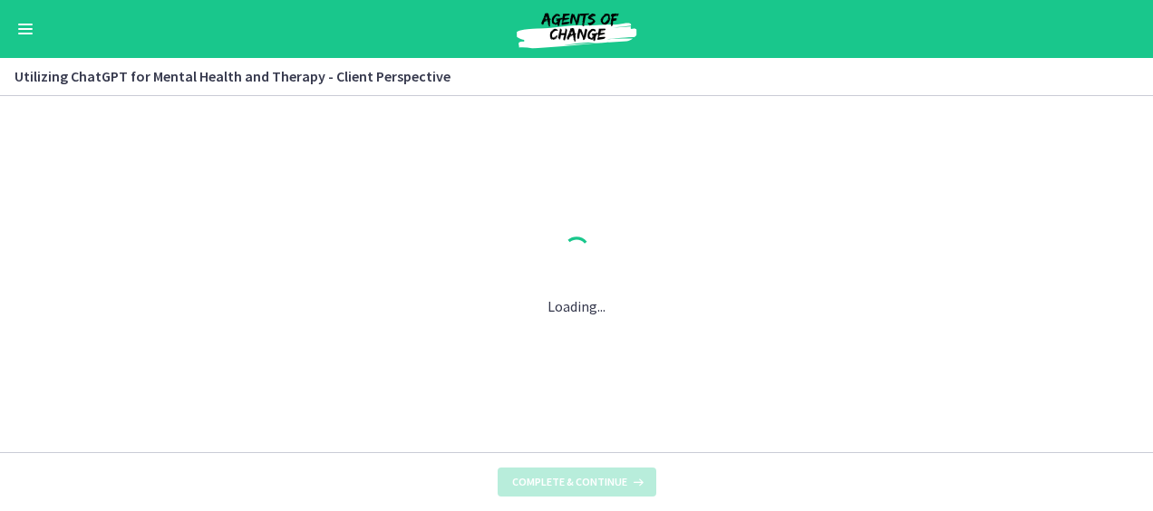
scroll to position [0, 0]
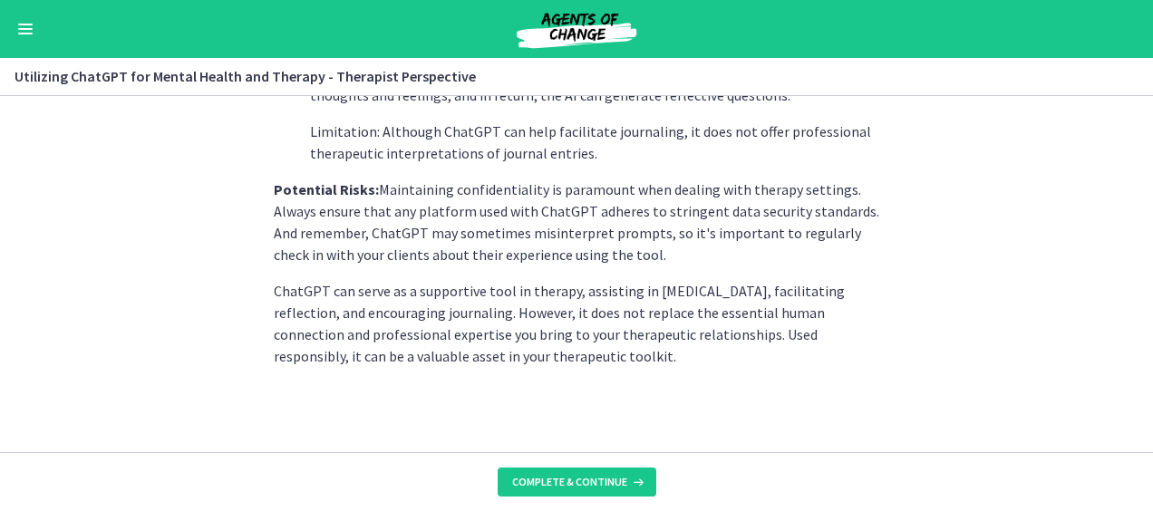
scroll to position [905, 0]
click at [572, 482] on span "Complete & continue" at bounding box center [569, 482] width 115 height 15
